Goal: Transaction & Acquisition: Purchase product/service

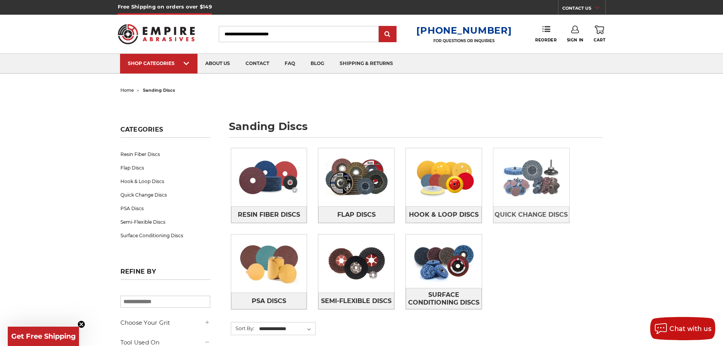
click at [517, 194] on img at bounding box center [531, 177] width 76 height 53
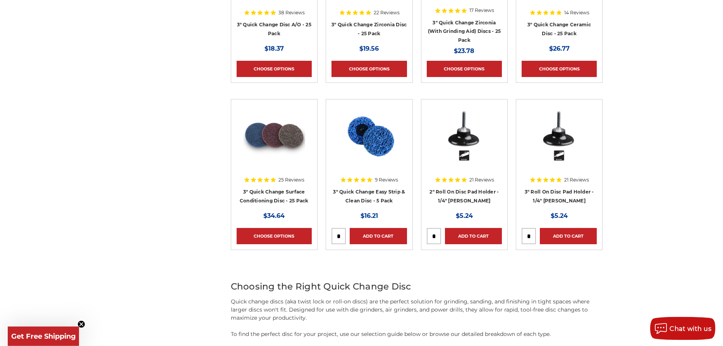
scroll to position [971, 0]
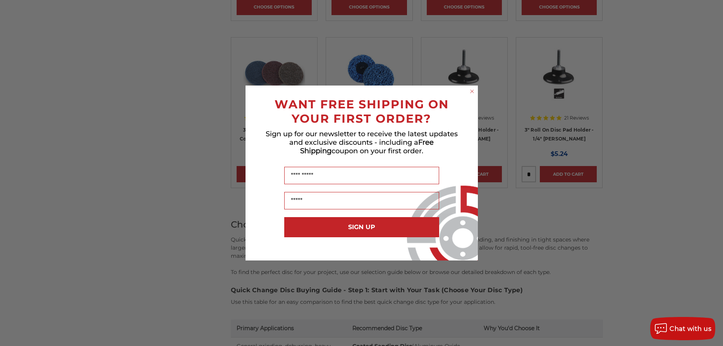
click at [675, 217] on div "Close dialog WANT FREE SHIPPING ON YOUR FIRST ORDER? Sign up for our newsletter…" at bounding box center [361, 173] width 723 height 346
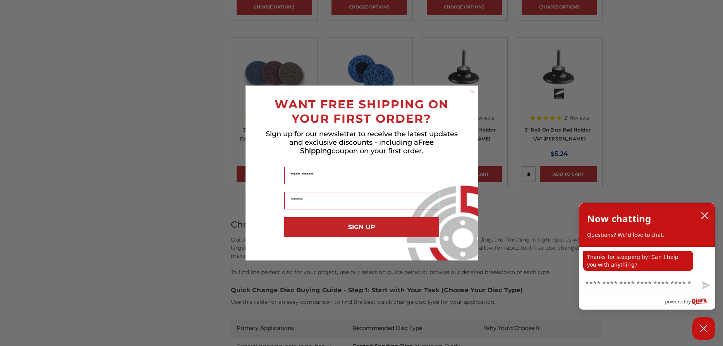
click at [472, 89] on circle "Close dialog" at bounding box center [471, 91] width 7 height 7
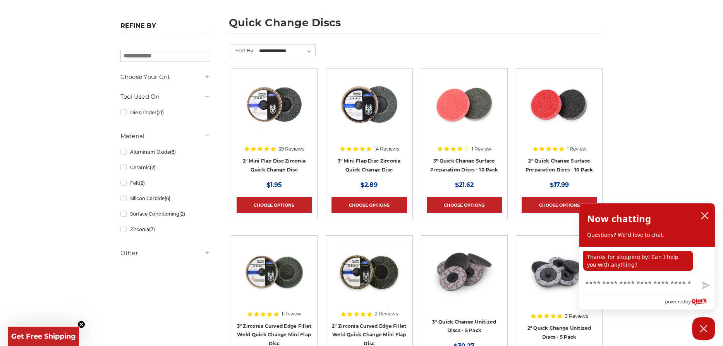
scroll to position [0, 0]
